Goal: Transaction & Acquisition: Subscribe to service/newsletter

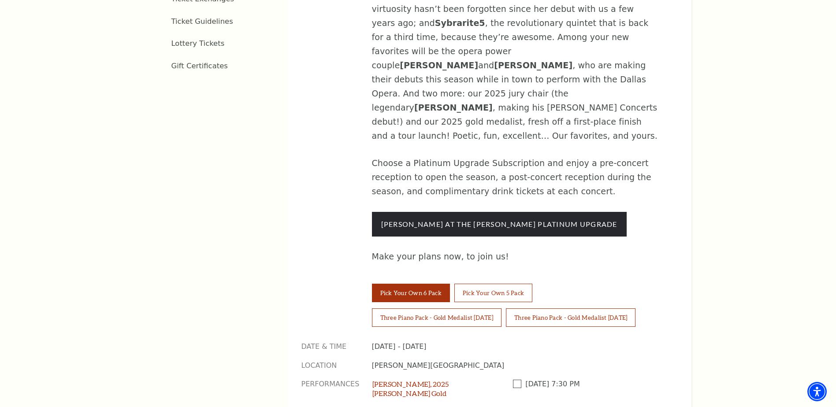
scroll to position [661, 0]
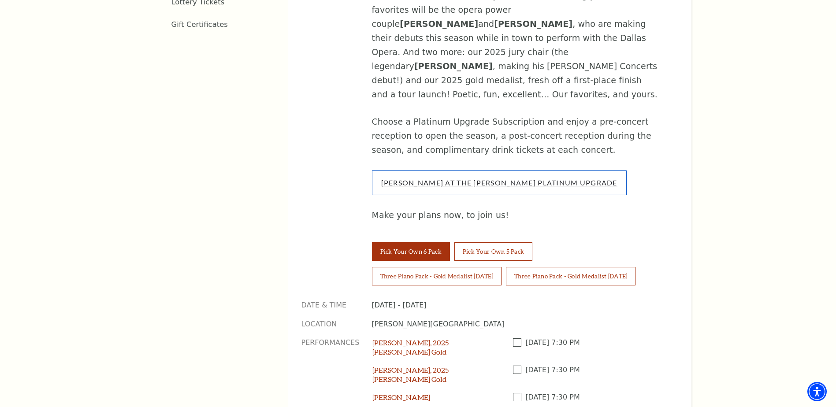
click at [476, 178] on link "Cliburn At The Kimbell Platinum Upgrade" at bounding box center [499, 182] width 236 height 8
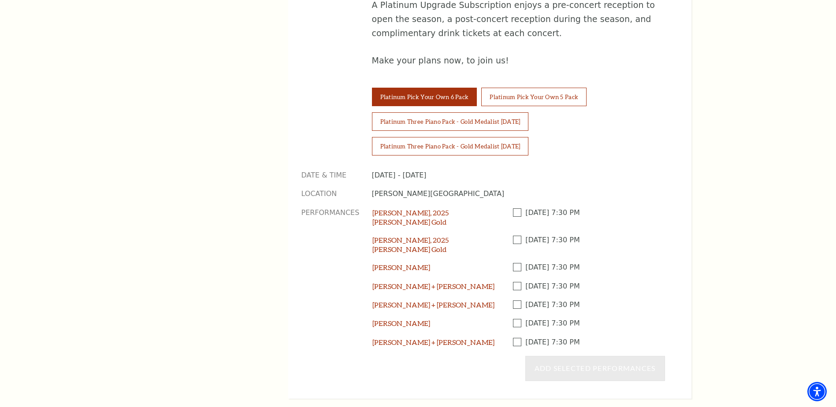
scroll to position [793, 0]
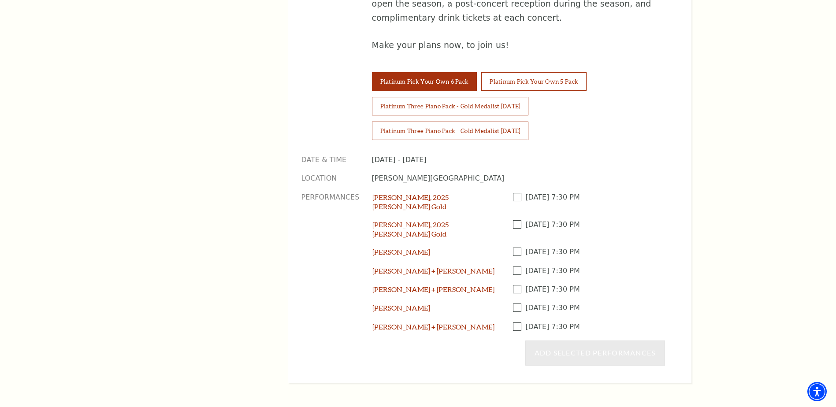
click at [514, 220] on span at bounding box center [519, 224] width 13 height 8
click at [0, 0] on input "Checkbox field" at bounding box center [0, 0] width 0 height 0
click at [513, 248] on span at bounding box center [519, 252] width 13 height 8
click at [0, 0] on input "Checkbox field" at bounding box center [0, 0] width 0 height 0
click at [516, 266] on span at bounding box center [519, 270] width 13 height 8
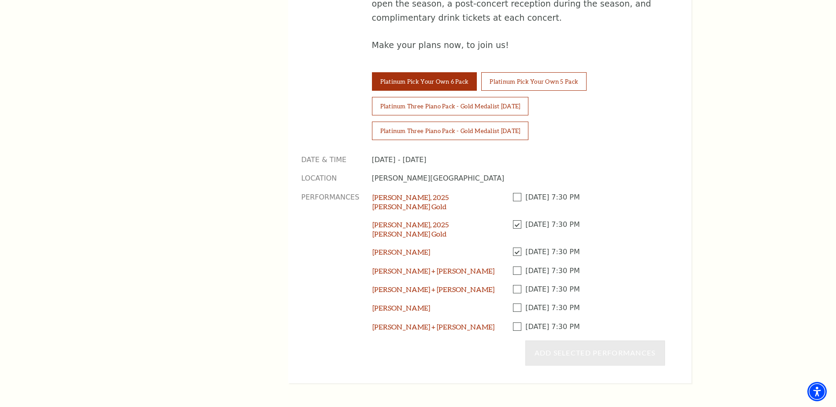
click at [0, 0] on input "Checkbox field" at bounding box center [0, 0] width 0 height 0
click at [516, 285] on span at bounding box center [519, 289] width 13 height 8
click at [0, 0] on input "Checkbox field" at bounding box center [0, 0] width 0 height 0
click at [516, 303] on span at bounding box center [519, 307] width 13 height 8
click at [0, 0] on input "Checkbox field" at bounding box center [0, 0] width 0 height 0
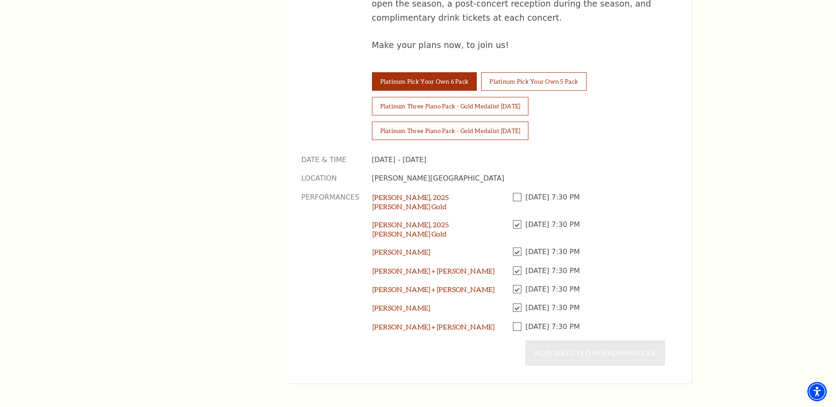
click at [515, 322] on span at bounding box center [519, 326] width 13 height 8
click at [0, 0] on input "Checkbox field" at bounding box center [0, 0] width 0 height 0
click at [576, 340] on button "Add Selected Performances" at bounding box center [595, 352] width 140 height 25
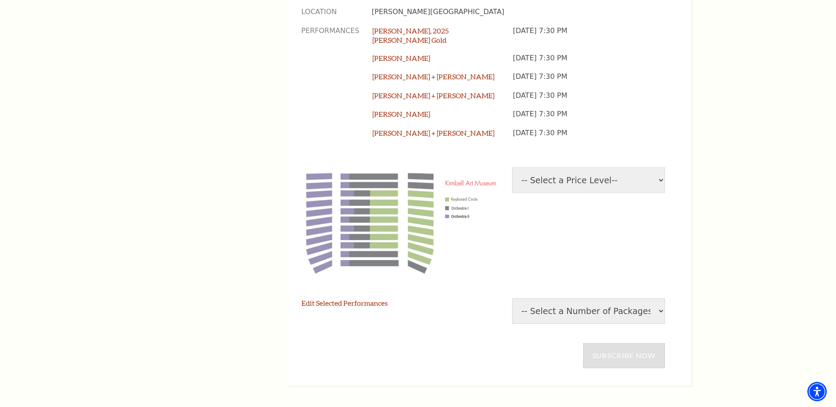
scroll to position [969, 0]
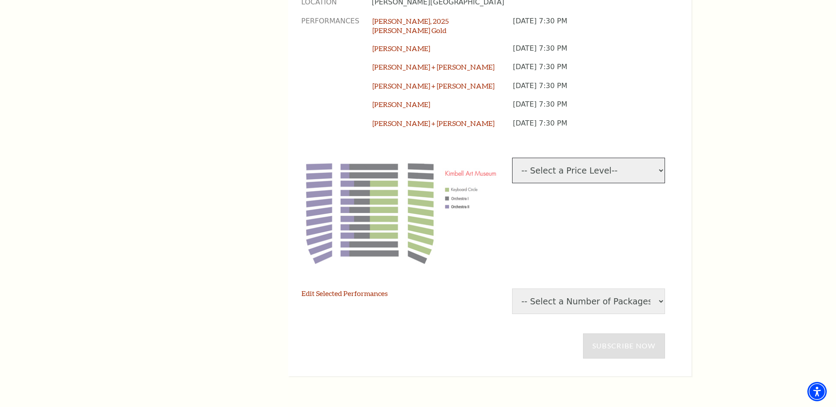
click at [554, 158] on select "-- Select a Price Level-- $86.68 Keyboard Circle $71.68 Orchestra I $55 Orchest…" at bounding box center [588, 171] width 153 height 26
select select "[object Object]"
click at [512, 158] on select "-- Select a Price Level-- $86.68 Keyboard Circle $71.68 Orchestra I $55 Orchest…" at bounding box center [588, 171] width 153 height 26
click at [546, 288] on select "-- Select a Number of Packages-- 1 2 3 4 5 6 7 8 9" at bounding box center [588, 301] width 153 height 26
select select "2"
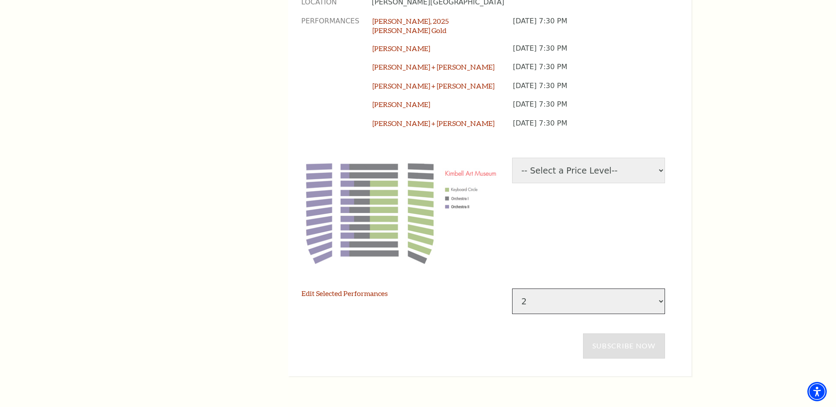
click at [512, 288] on select "-- Select a Number of Packages-- 1 2 3 4 5 6 7 8 9" at bounding box center [588, 301] width 153 height 26
click at [646, 333] on link "Subscribe Now" at bounding box center [624, 345] width 82 height 25
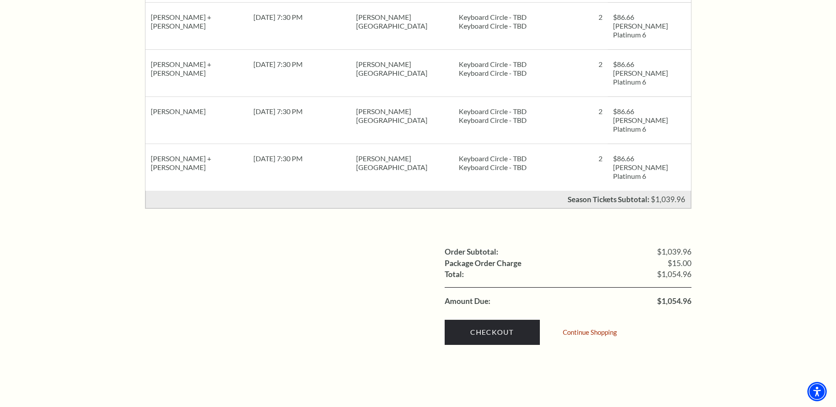
scroll to position [573, 0]
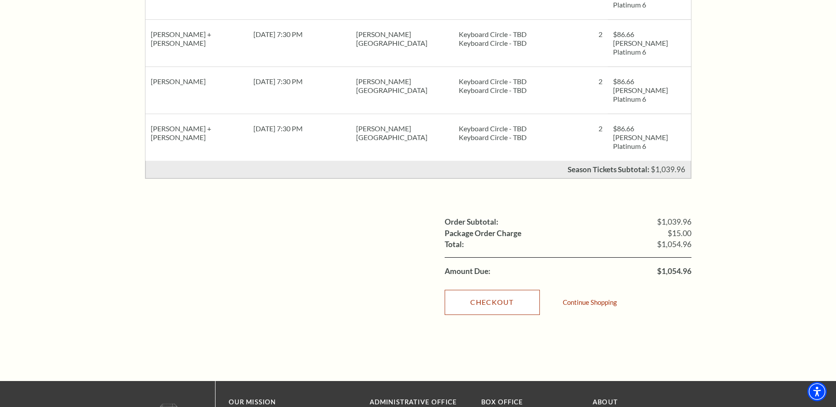
click at [492, 290] on link "Checkout" at bounding box center [491, 302] width 95 height 25
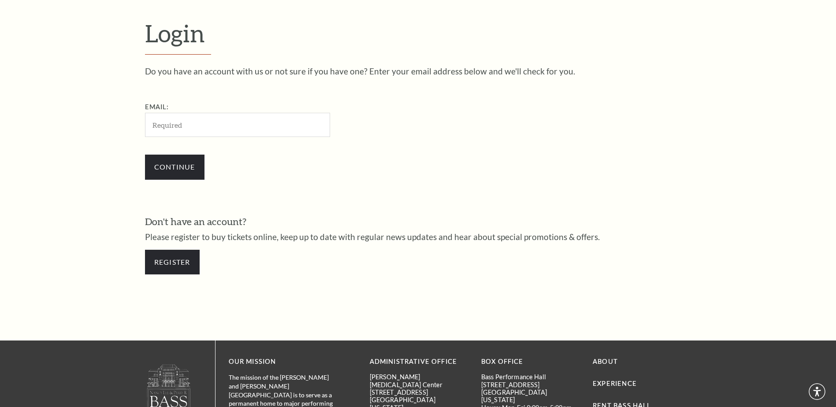
scroll to position [294, 0]
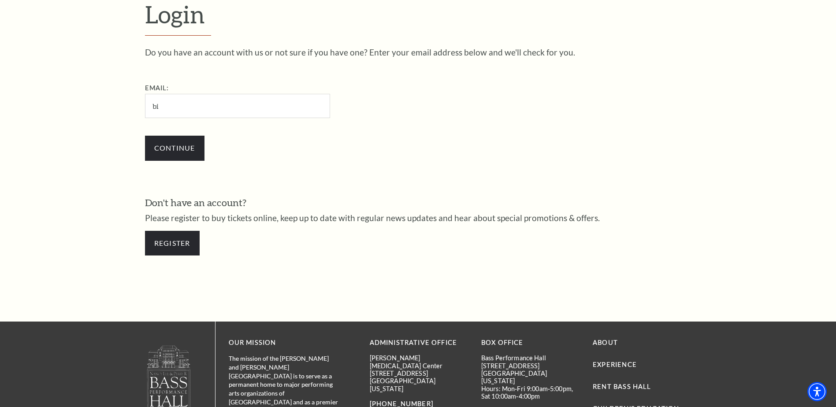
type input "b"
type input "birdy.norris@gmail.com"
click at [156, 157] on input "Continue" at bounding box center [174, 148] width 59 height 25
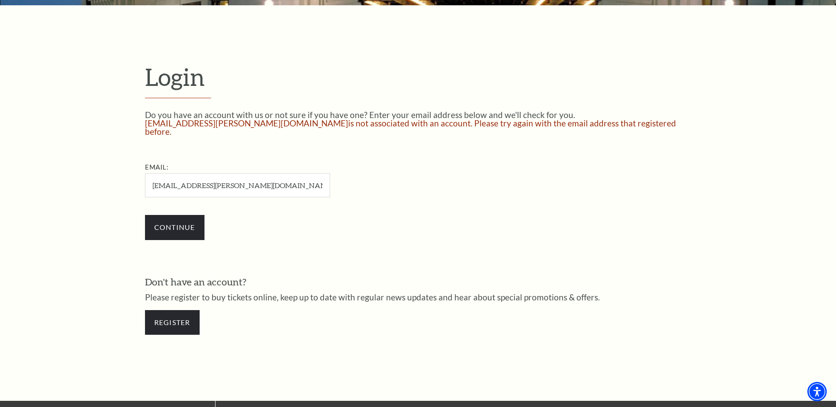
scroll to position [234, 0]
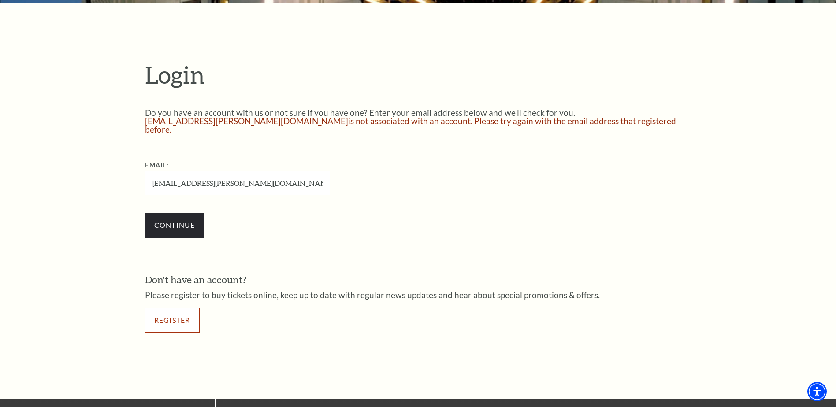
click at [173, 308] on link "Register" at bounding box center [172, 320] width 55 height 25
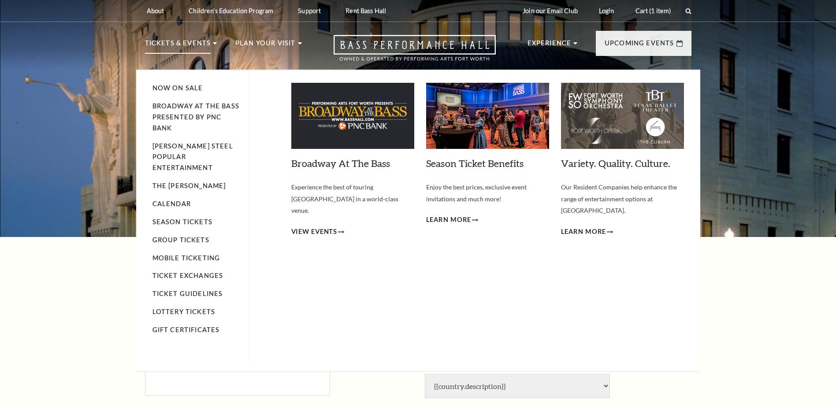
select select "1"
select select "TX"
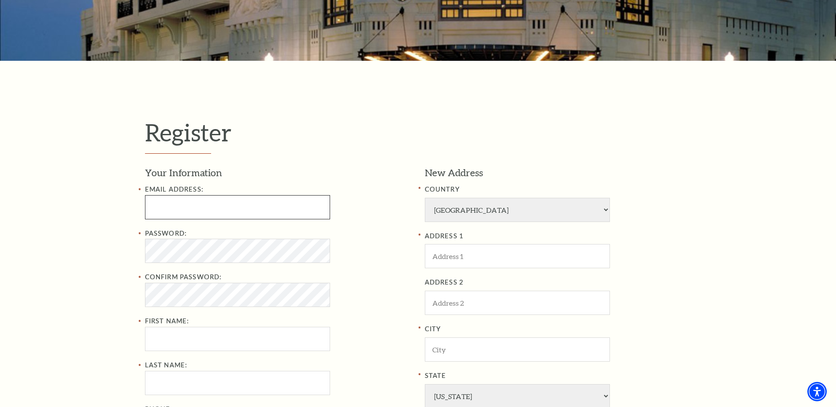
click at [202, 206] on input "Email Address:" at bounding box center [237, 207] width 185 height 24
type input "birdy.norris@gmail.com"
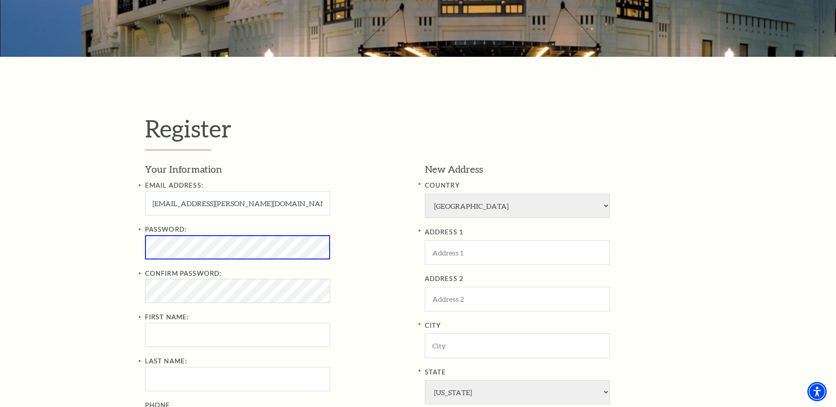
click at [112, 246] on div "Register Your Information Email Address: birdy.norris@gmail.com Password: Confi…" at bounding box center [418, 326] width 836 height 538
click at [120, 251] on div "Register Your Information Email Address: birdy.norris@gmail.com Password: Confi…" at bounding box center [418, 326] width 836 height 538
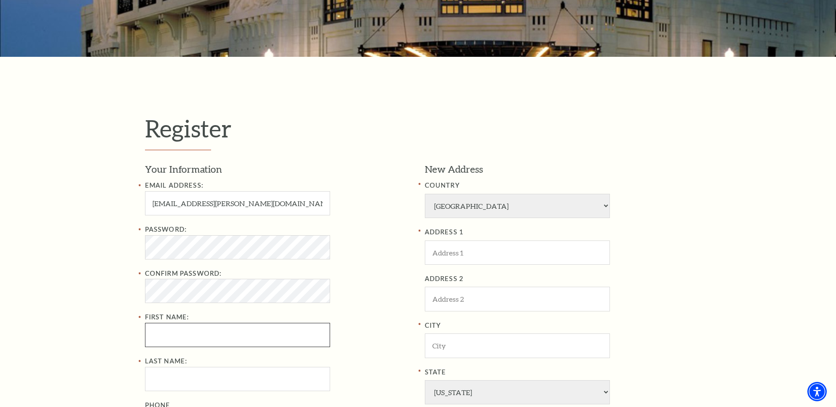
click at [162, 339] on input "First Name:" at bounding box center [237, 335] width 185 height 24
type input "Kate"
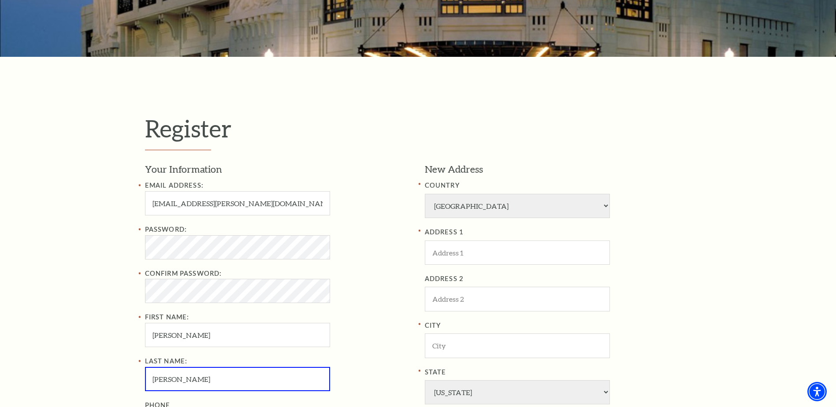
type input "Norris"
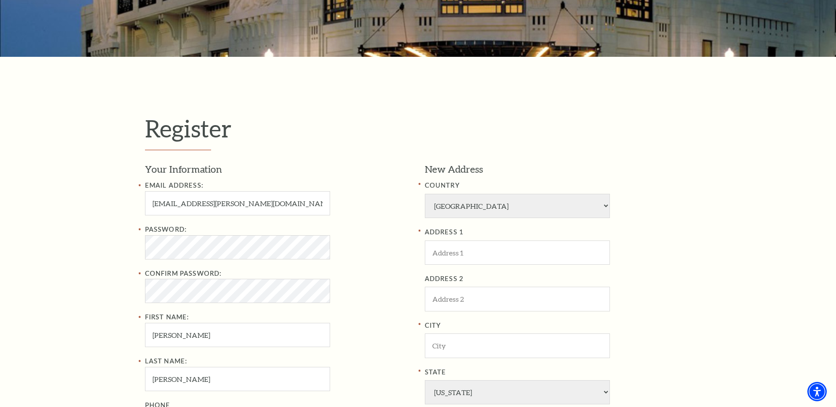
scroll to position [396, 0]
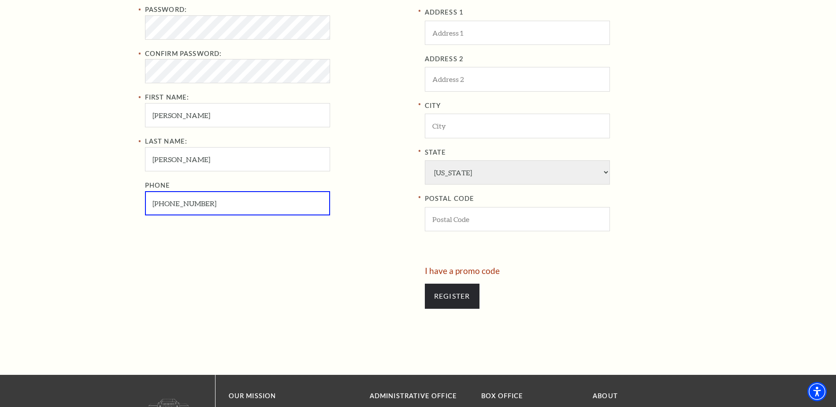
type input "817-412-0912"
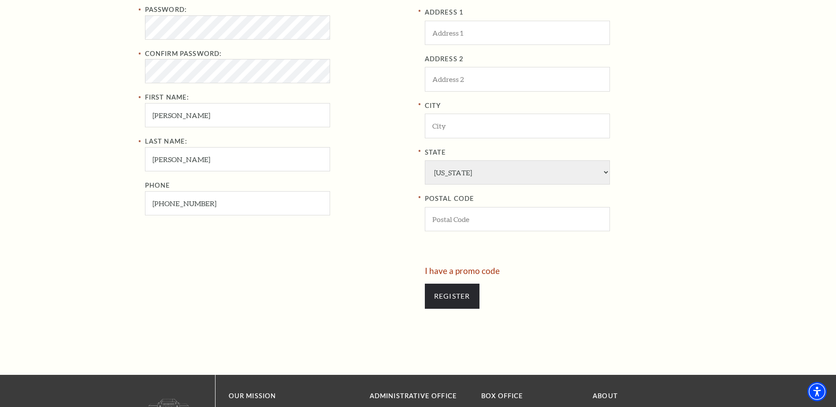
scroll to position [178, 0]
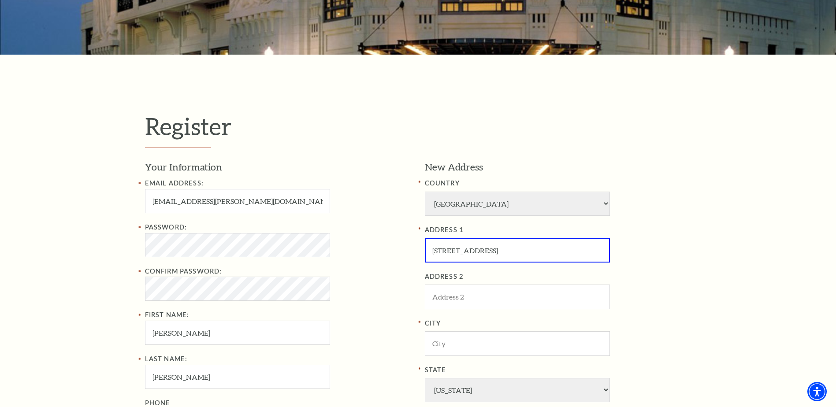
type input "5344 Quail Run Street"
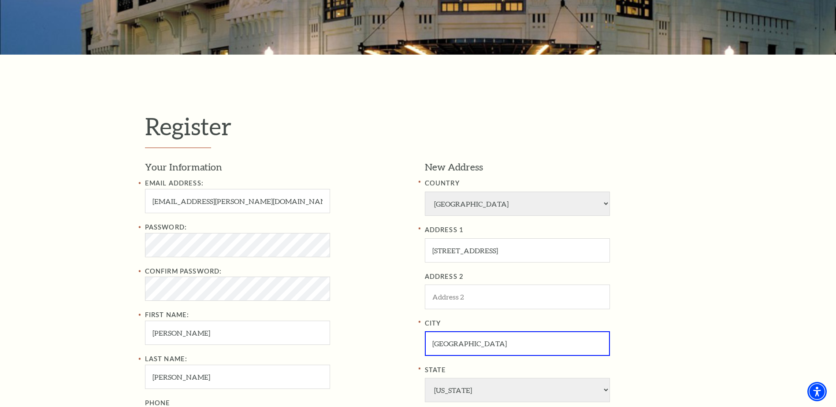
type input "Fort Worth"
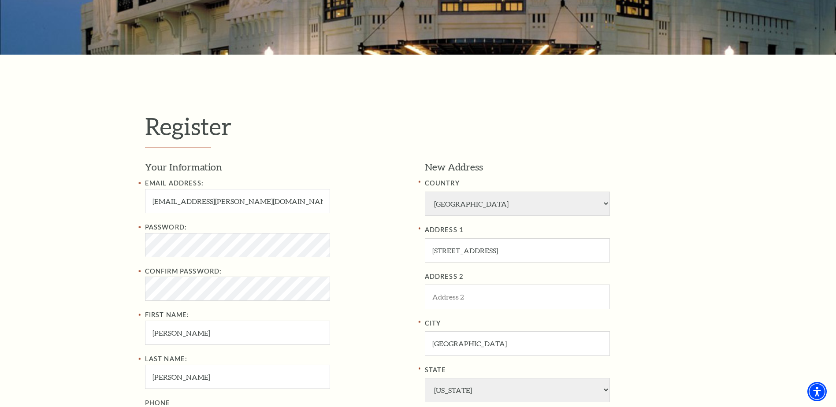
scroll to position [412, 0]
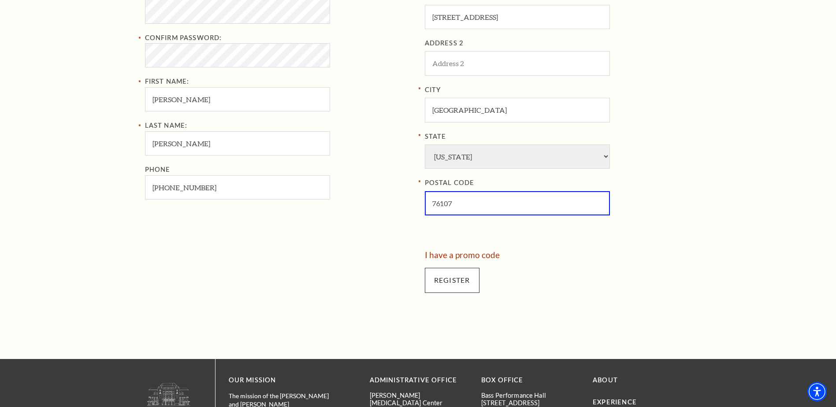
type input "76107"
click at [455, 282] on input "Register" at bounding box center [452, 280] width 55 height 25
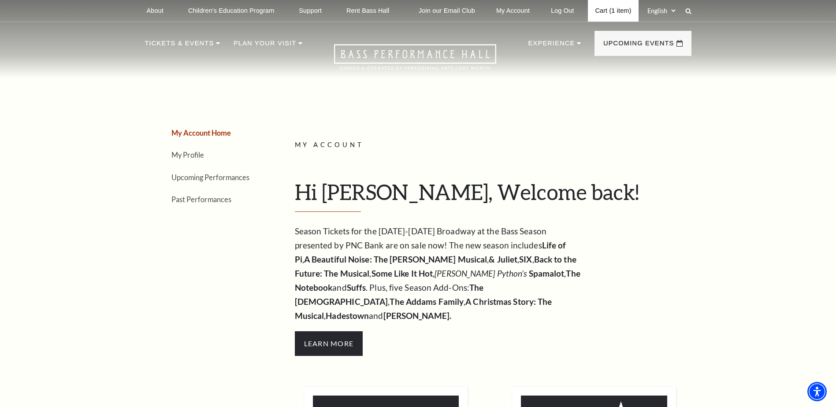
click at [620, 7] on link "Cart (1 item)" at bounding box center [613, 11] width 50 height 22
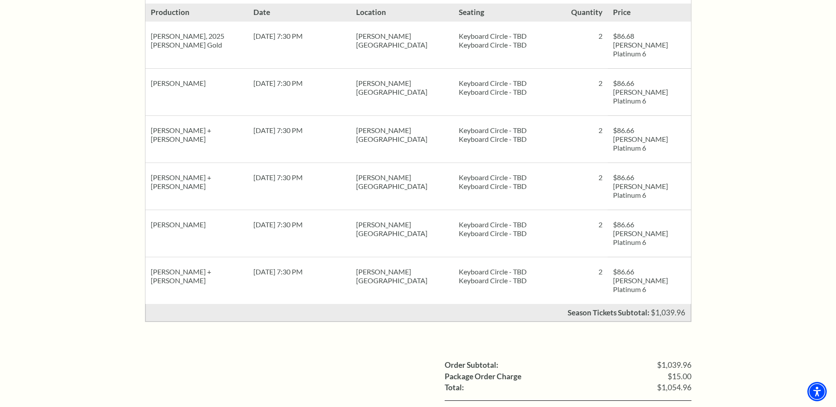
scroll to position [440, 0]
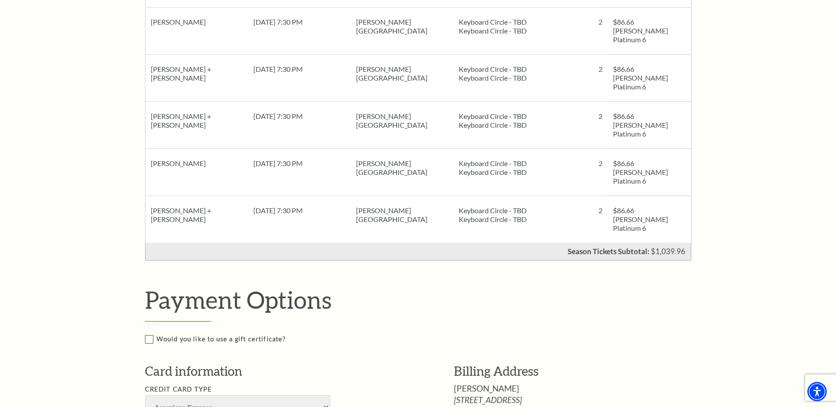
scroll to position [529, 0]
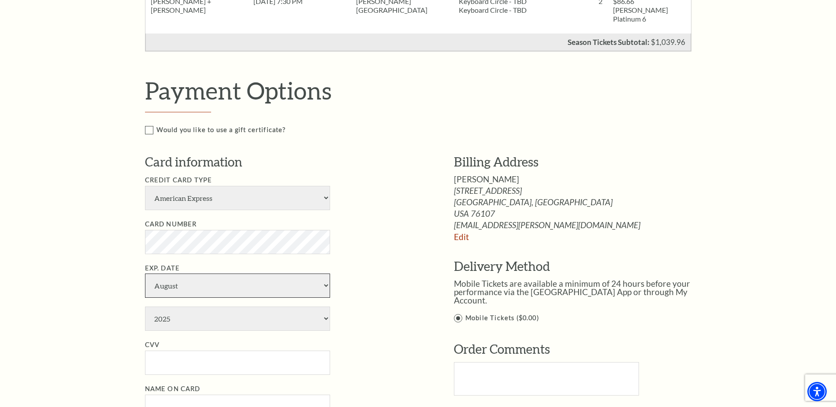
click at [195, 274] on select "January February March April May June July August September October November De…" at bounding box center [237, 286] width 185 height 24
select select "12"
click at [145, 274] on select "January February March April May June July August September October November De…" at bounding box center [237, 286] width 185 height 24
click at [170, 307] on select "2025 2026 2027 2028 2029 2030 2031 2032 2033 2034" at bounding box center [237, 319] width 185 height 24
select select "2029"
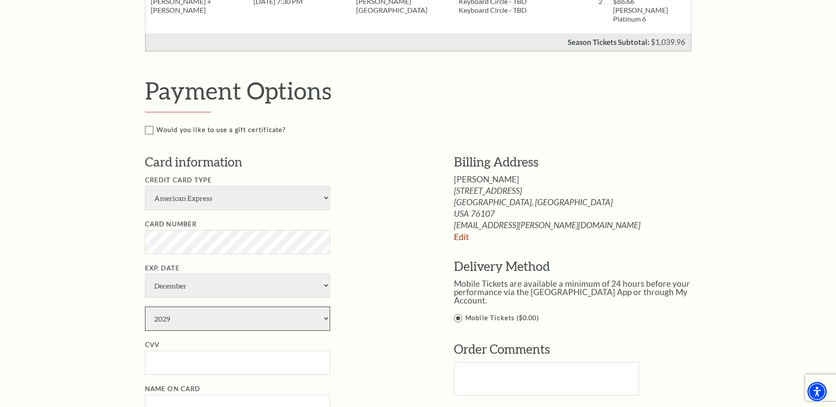
click at [145, 307] on select "2025 2026 2027 2028 2029 2030 2031 2032 2033 2034" at bounding box center [237, 319] width 185 height 24
click at [170, 351] on input "CVV" at bounding box center [237, 363] width 185 height 24
type input "7132"
click at [179, 395] on input "Name on Card" at bounding box center [237, 407] width 185 height 24
type input "Kate Norris"
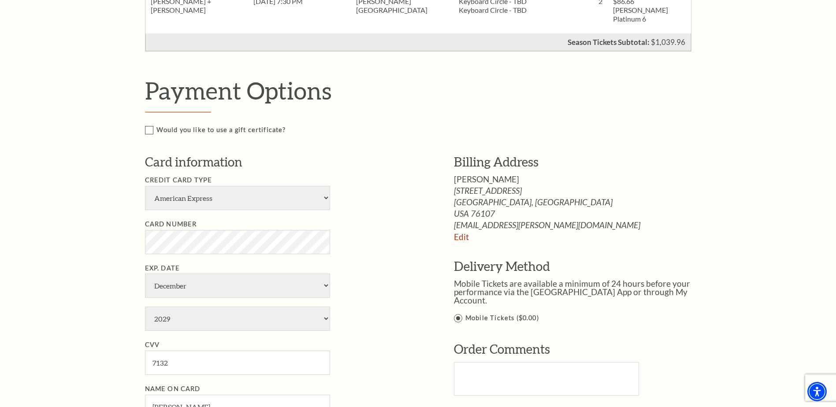
click at [365, 263] on li "Exp. Date January February March April May June July August September October N…" at bounding box center [286, 297] width 282 height 68
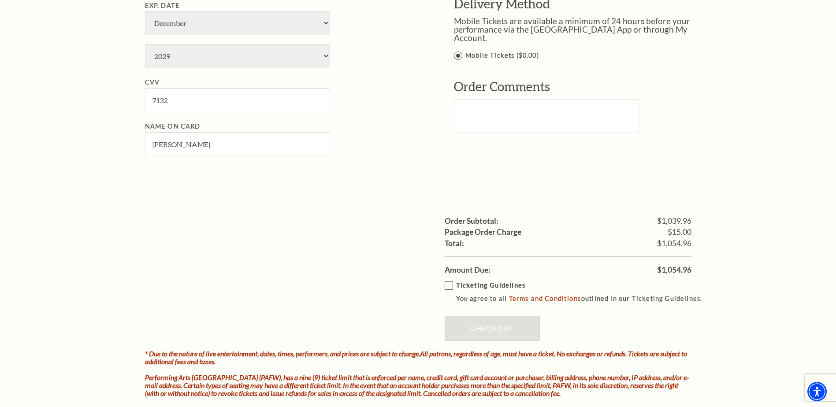
scroll to position [793, 0]
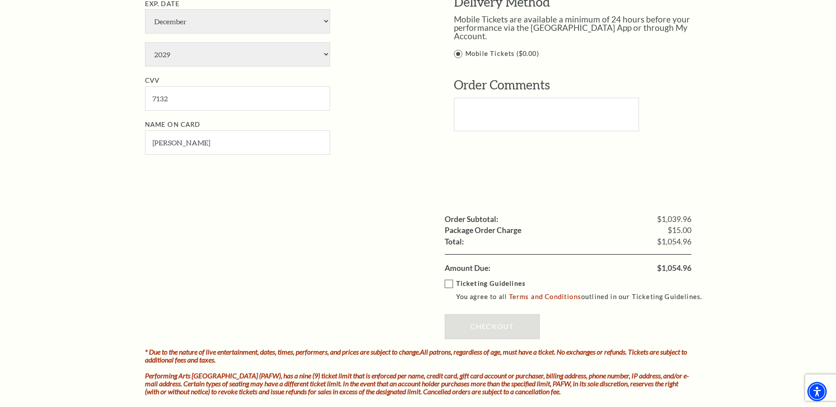
click at [450, 278] on label "Ticketing Guidelines You agree to all Terms and Conditions outlined in our Tick…" at bounding box center [577, 290] width 266 height 24
click at [0, 0] on input "Ticketing Guidelines You agree to all Terms and Conditions outlined in our Tick…" at bounding box center [0, 0] width 0 height 0
click at [474, 314] on link "Checkout" at bounding box center [491, 326] width 95 height 25
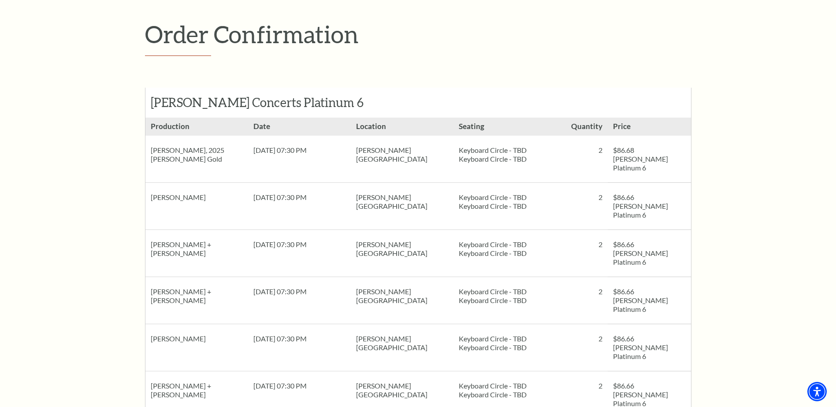
scroll to position [176, 0]
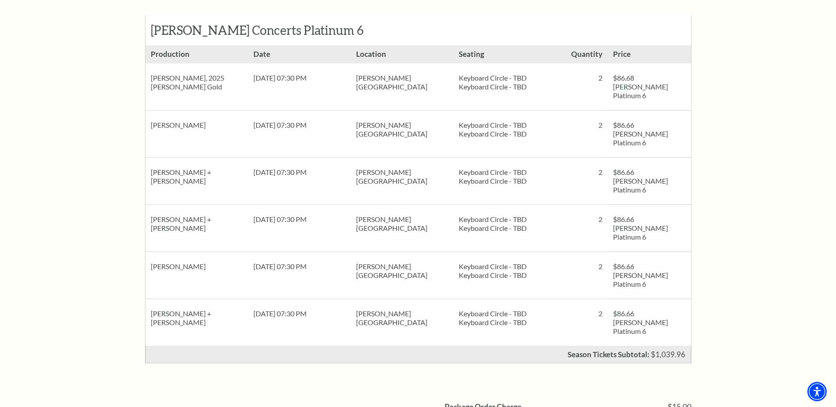
drag, startPoint x: 709, startPoint y: 66, endPoint x: 116, endPoint y: 87, distance: 593.2
click at [116, 87] on div "Order Confirmation [PERSON_NAME] Concerts Platinum 6 Show Details [PERSON_NAME]…" at bounding box center [418, 222] width 836 height 664
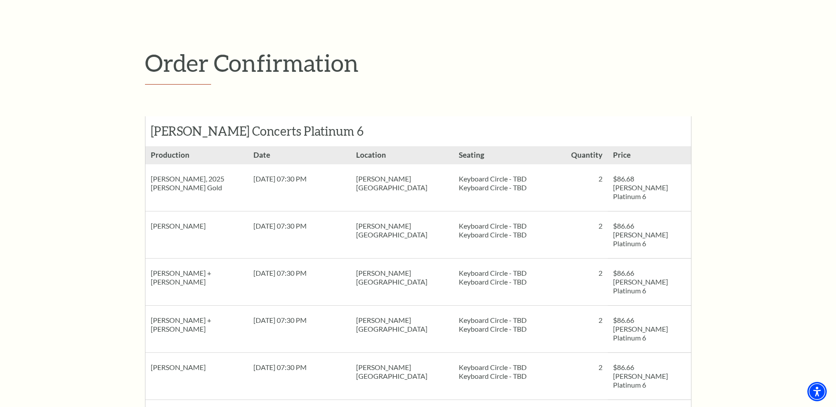
scroll to position [0, 0]
